Goal: Information Seeking & Learning: Learn about a topic

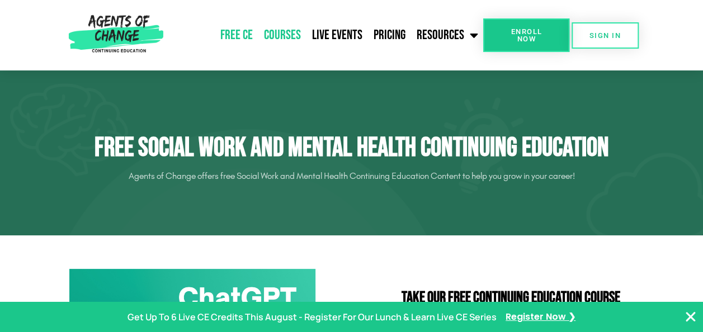
click at [282, 36] on link "Courses" at bounding box center [282, 35] width 48 height 28
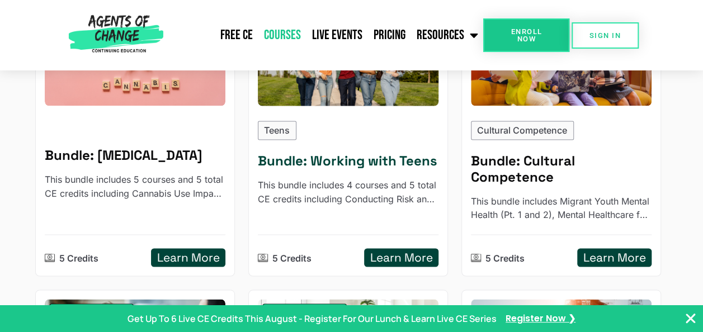
scroll to position [854, 0]
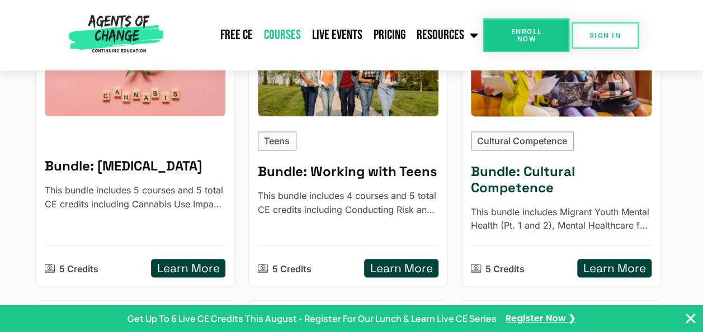
click at [530, 98] on img at bounding box center [561, 66] width 199 height 110
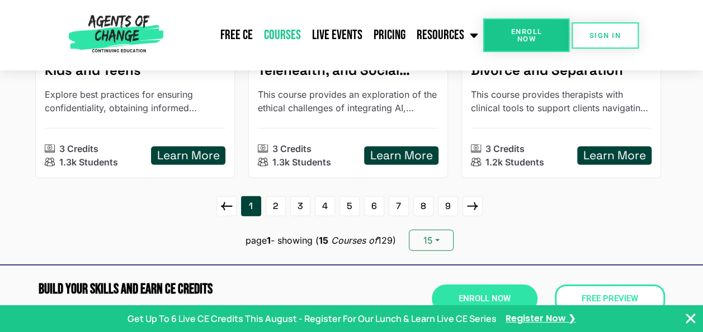
scroll to position [1586, 0]
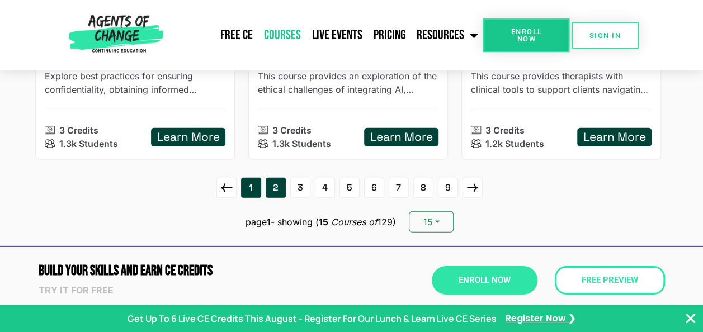
drag, startPoint x: 466, startPoint y: 128, endPoint x: 276, endPoint y: 185, distance: 198.5
click at [276, 185] on link "2" at bounding box center [276, 188] width 20 height 20
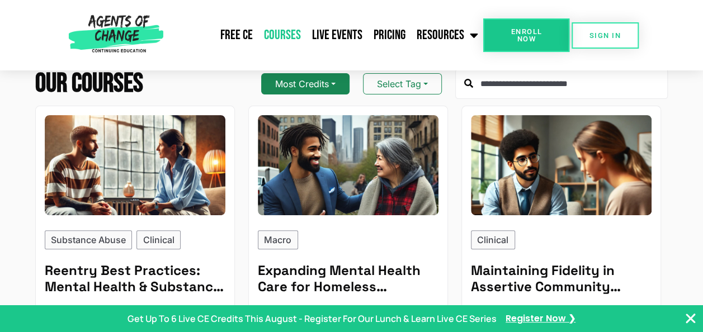
scroll to position [147, 0]
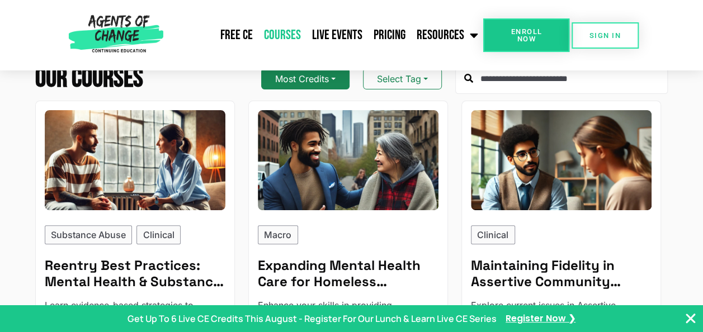
click at [304, 222] on link "Macro Expanding Mental Health Care for Homeless Individuals - Reading Based Enh…" at bounding box center [348, 245] width 200 height 289
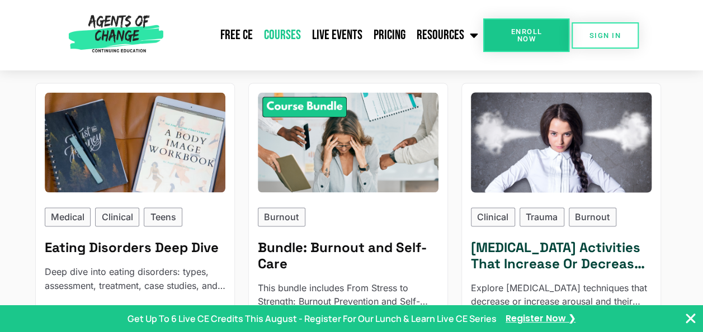
scroll to position [764, 0]
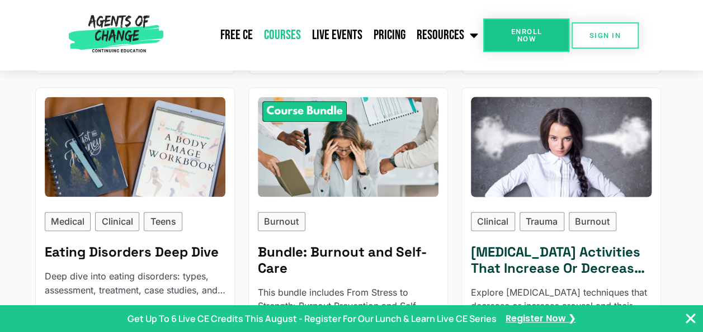
click at [564, 164] on img at bounding box center [561, 147] width 199 height 110
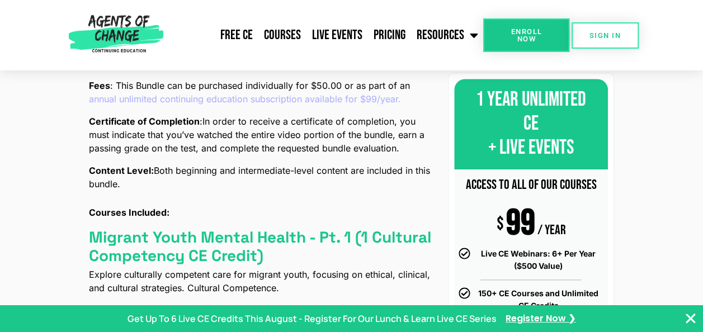
scroll to position [408, 0]
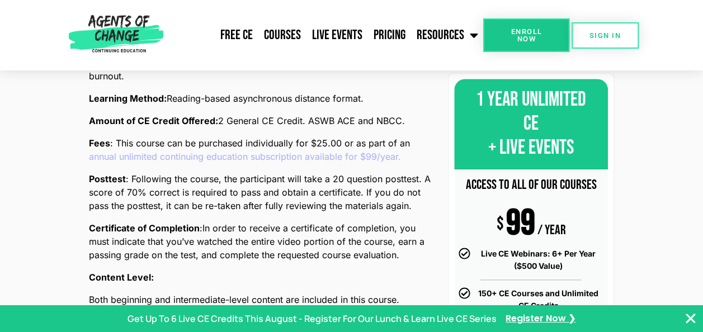
scroll to position [452, 0]
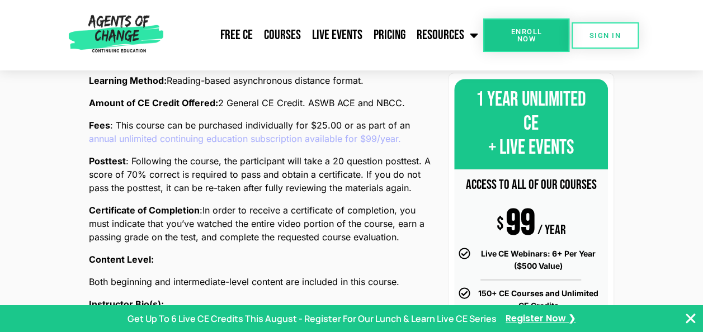
drag, startPoint x: 418, startPoint y: 186, endPoint x: 352, endPoint y: 234, distance: 80.9
drag, startPoint x: 352, startPoint y: 234, endPoint x: 418, endPoint y: 261, distance: 70.7
click at [418, 261] on p "Content Level:" at bounding box center [262, 259] width 346 height 13
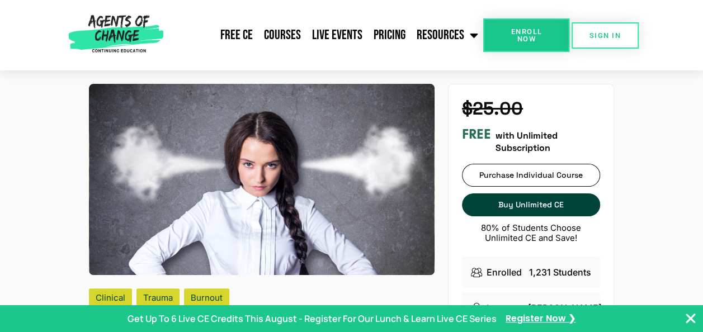
scroll to position [0, 0]
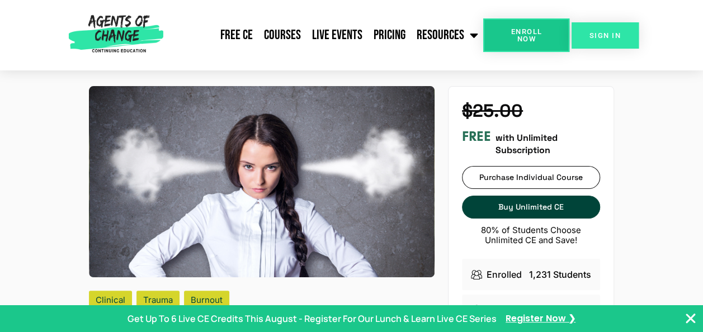
click at [608, 32] on span "SIGN IN" at bounding box center [604, 35] width 31 height 7
